Goal: Transaction & Acquisition: Book appointment/travel/reservation

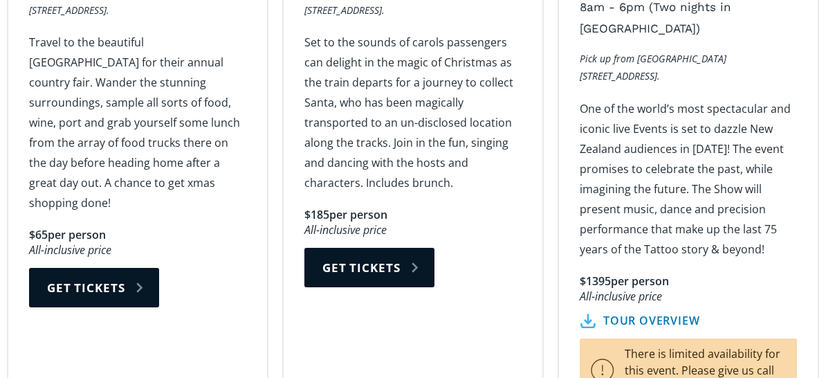
scroll to position [2560, 0]
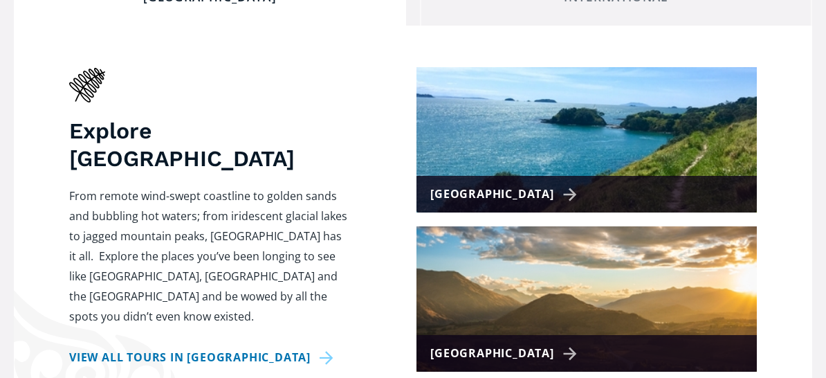
scroll to position [623, 0]
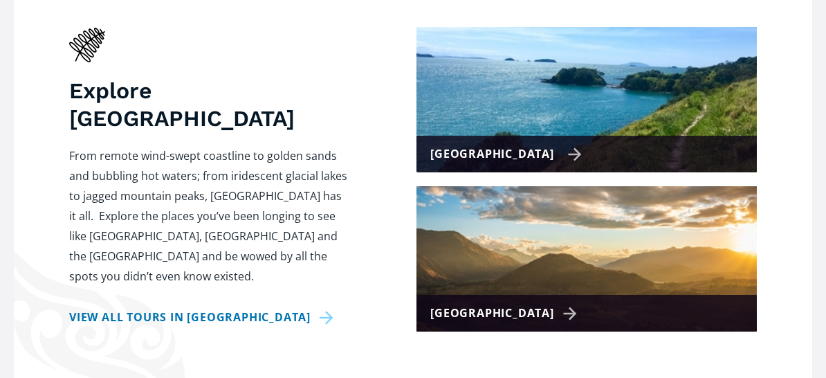
click at [544, 144] on div "[GEOGRAPHIC_DATA]" at bounding box center [506, 154] width 152 height 20
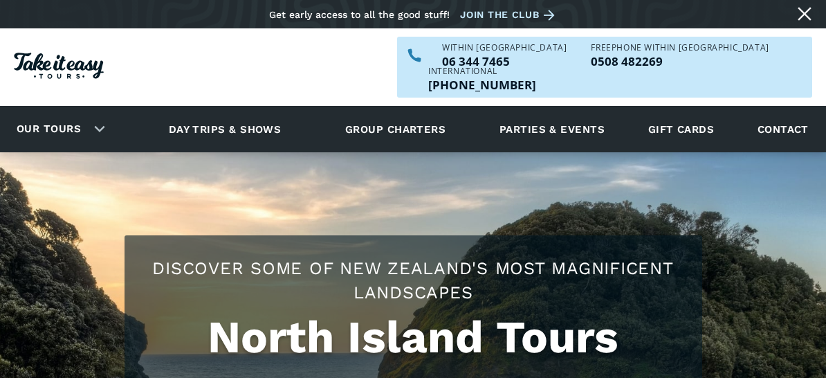
checkbox input "true"
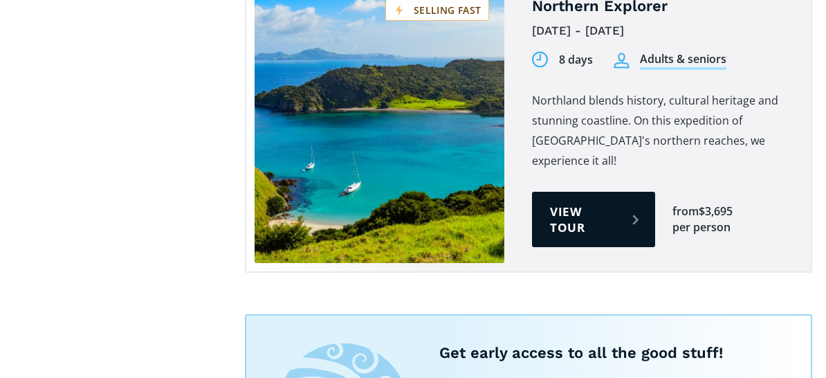
scroll to position [2629, 0]
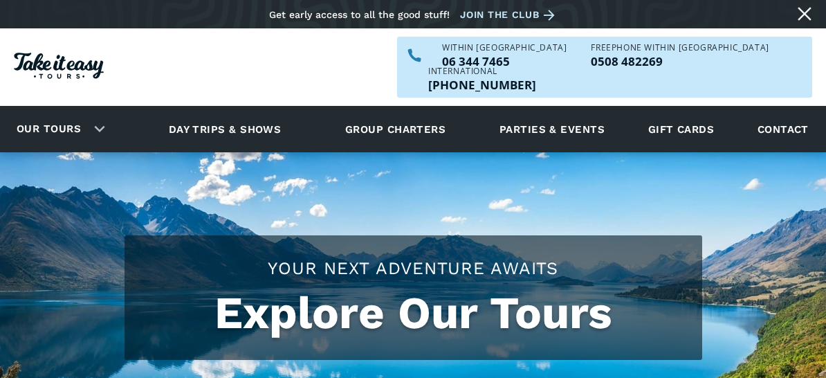
scroll to position [623, 0]
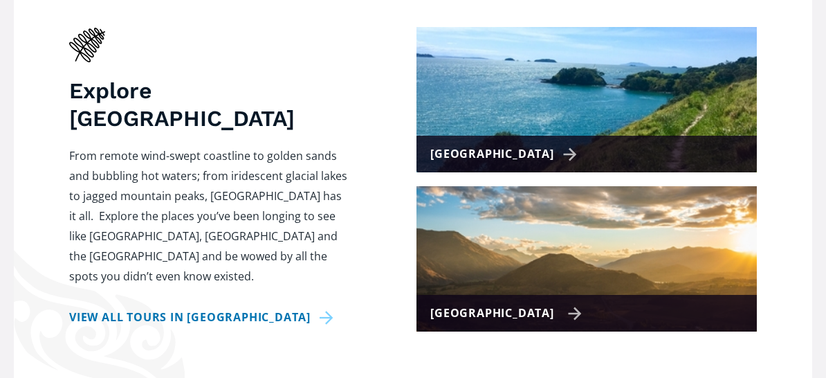
click at [542, 303] on div "[GEOGRAPHIC_DATA]" at bounding box center [506, 313] width 152 height 20
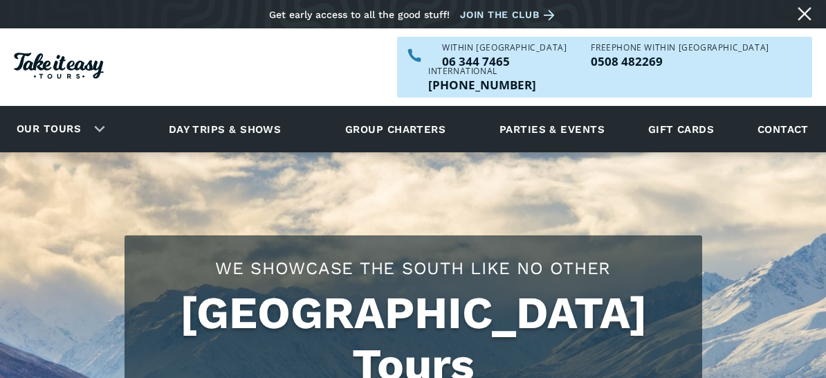
checkbox input "true"
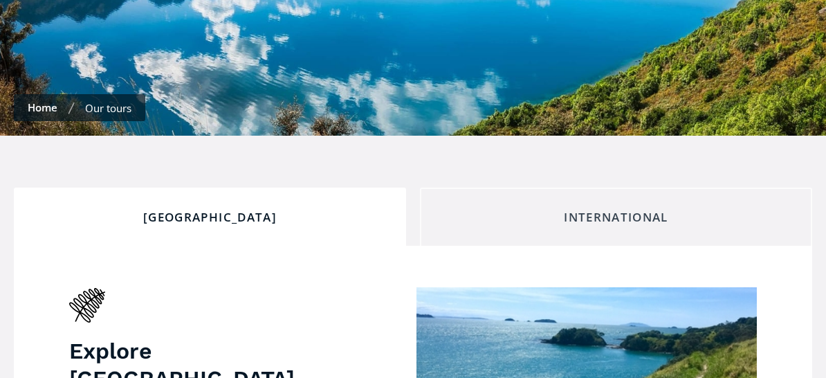
scroll to position [277, 0]
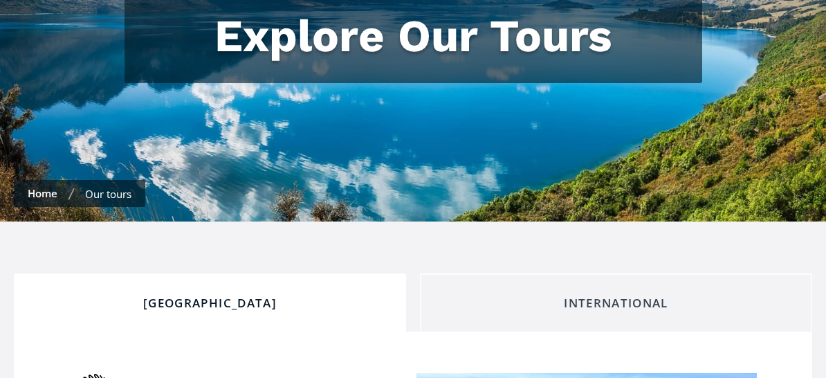
click at [615, 295] on div "International" at bounding box center [616, 302] width 369 height 15
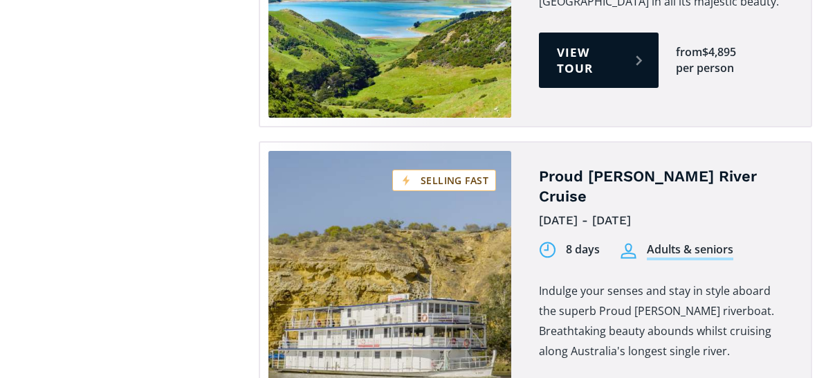
scroll to position [3113, 0]
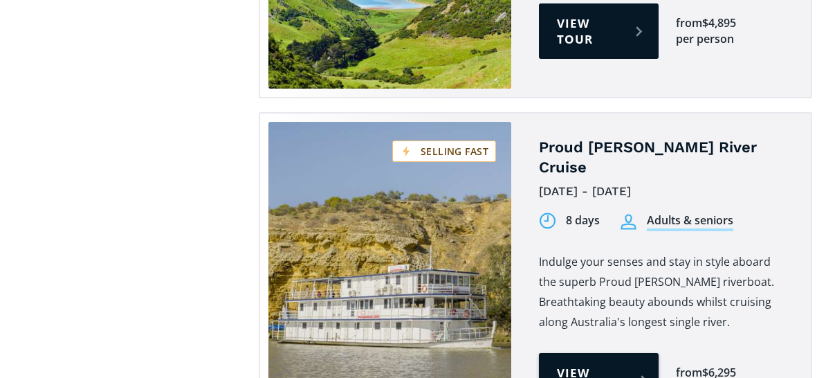
click at [578, 353] on link "View tour" at bounding box center [599, 380] width 120 height 55
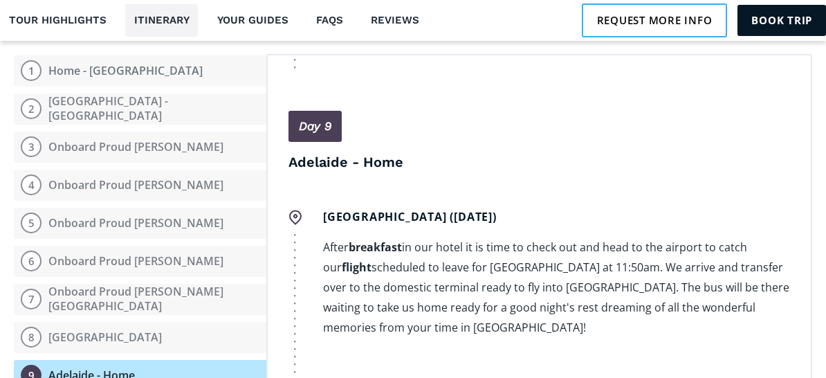
scroll to position [4215, 0]
